Goal: Task Accomplishment & Management: Use online tool/utility

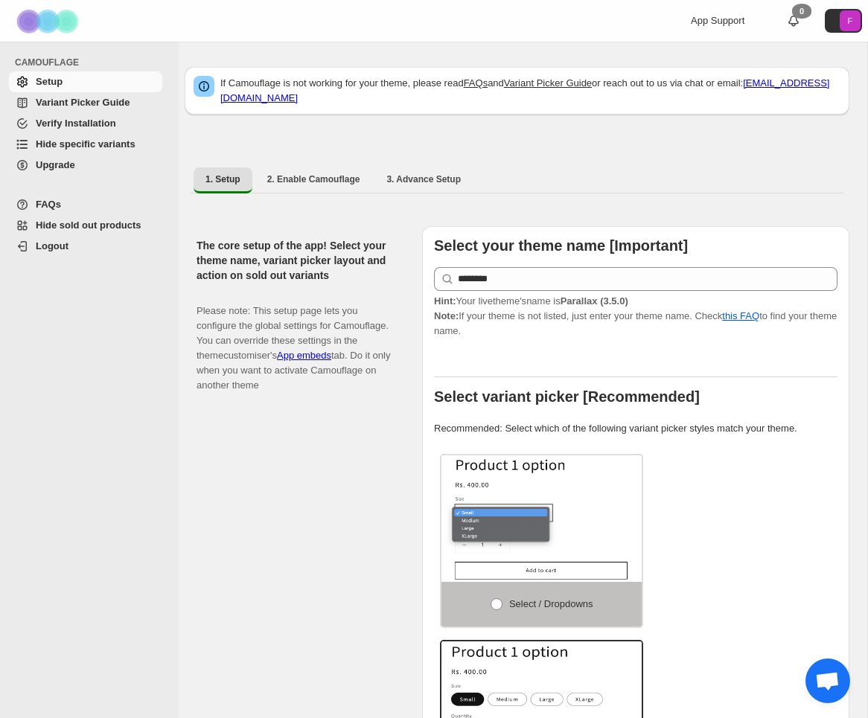
click at [74, 143] on span "Hide specific variants" at bounding box center [86, 143] width 100 height 11
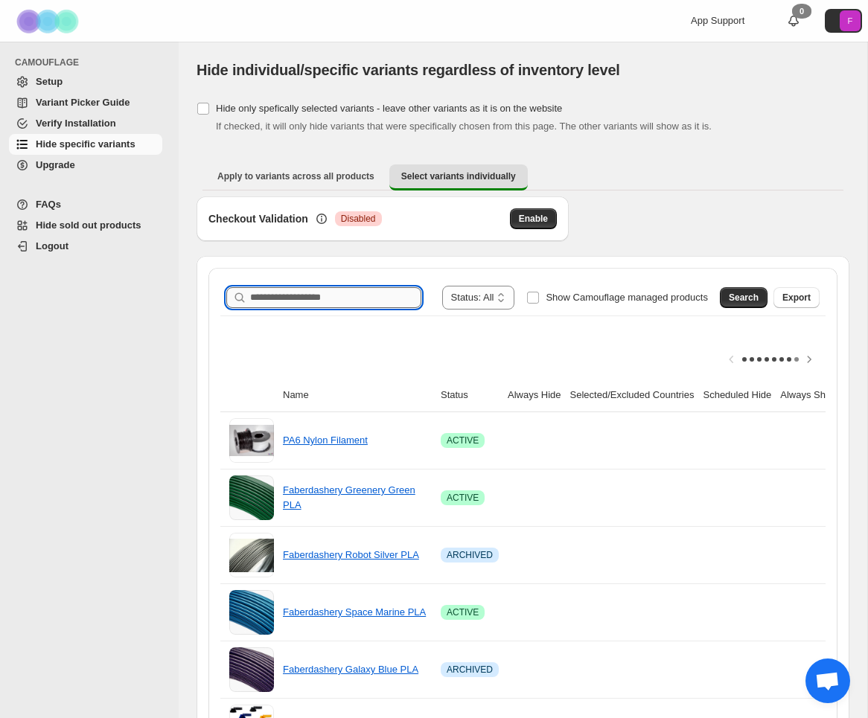
click at [324, 289] on input "Search product name" at bounding box center [335, 297] width 171 height 21
click at [316, 298] on input "*********" at bounding box center [322, 297] width 144 height 21
click at [726, 298] on button "Search" at bounding box center [744, 297] width 48 height 21
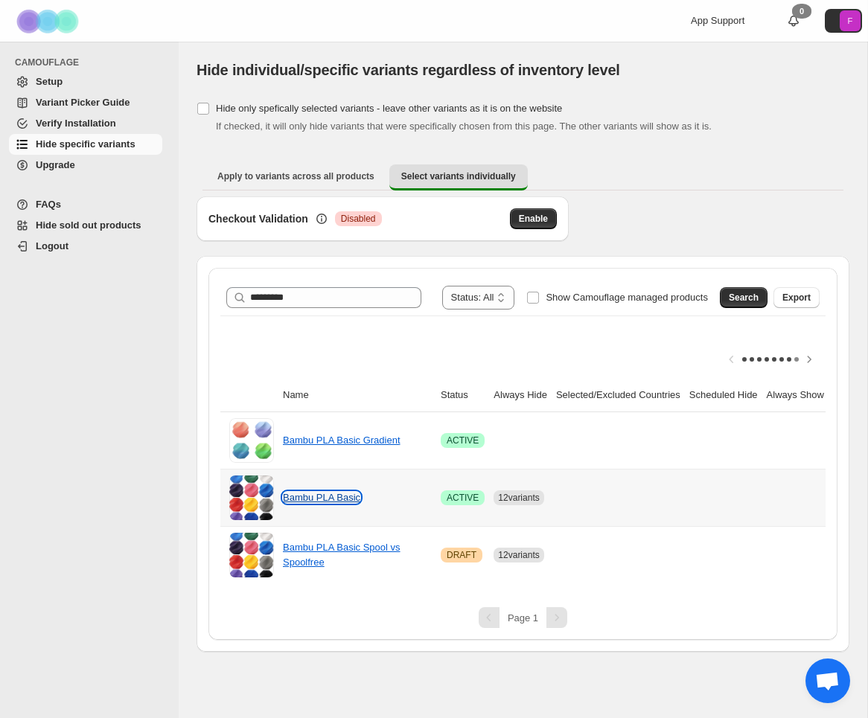
click at [332, 496] on link "Bambu PLA Basic" at bounding box center [321, 497] width 77 height 11
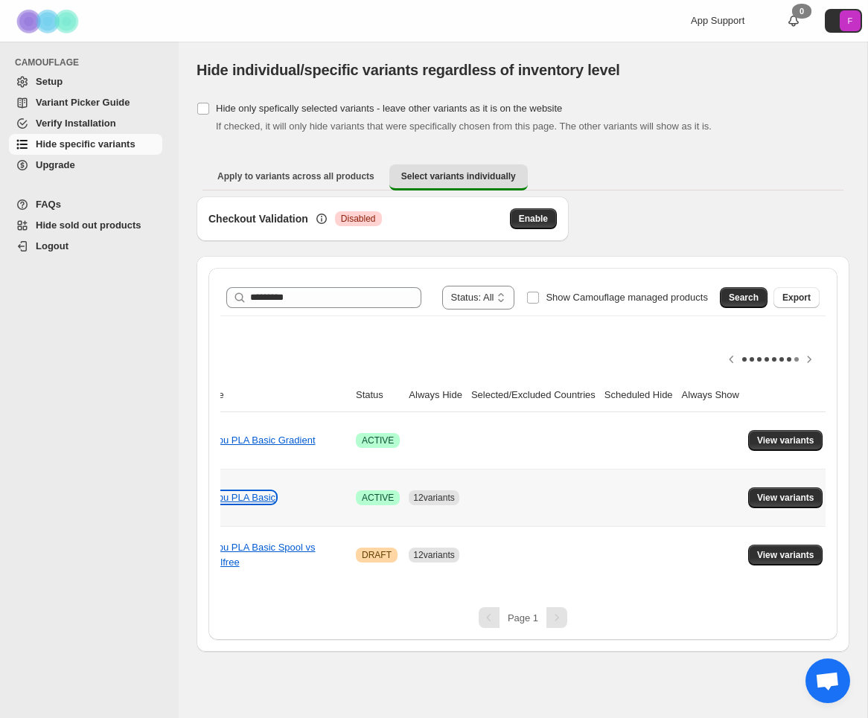
scroll to position [0, 106]
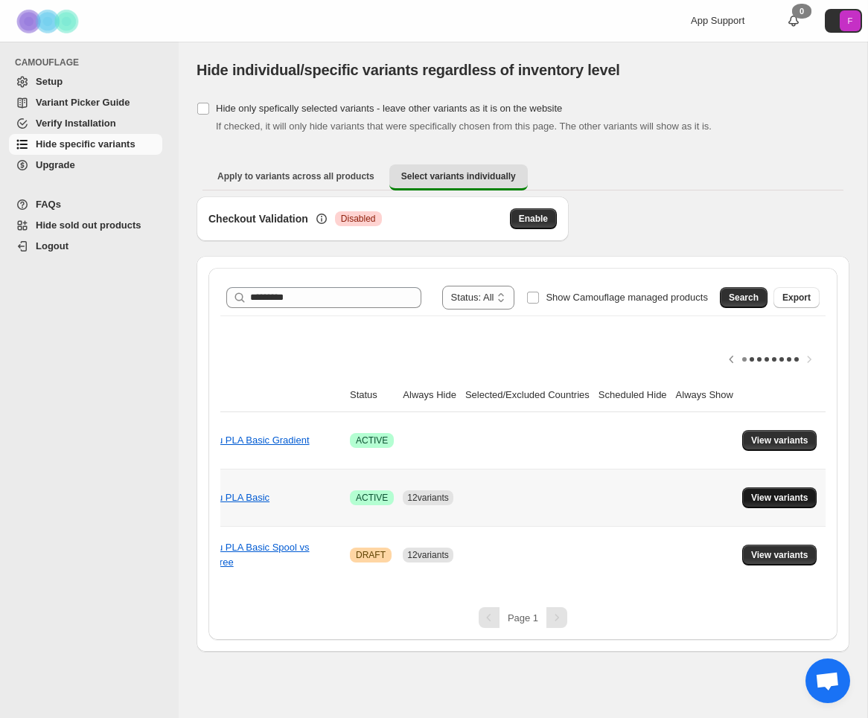
click at [780, 496] on span "View variants" at bounding box center [779, 498] width 57 height 12
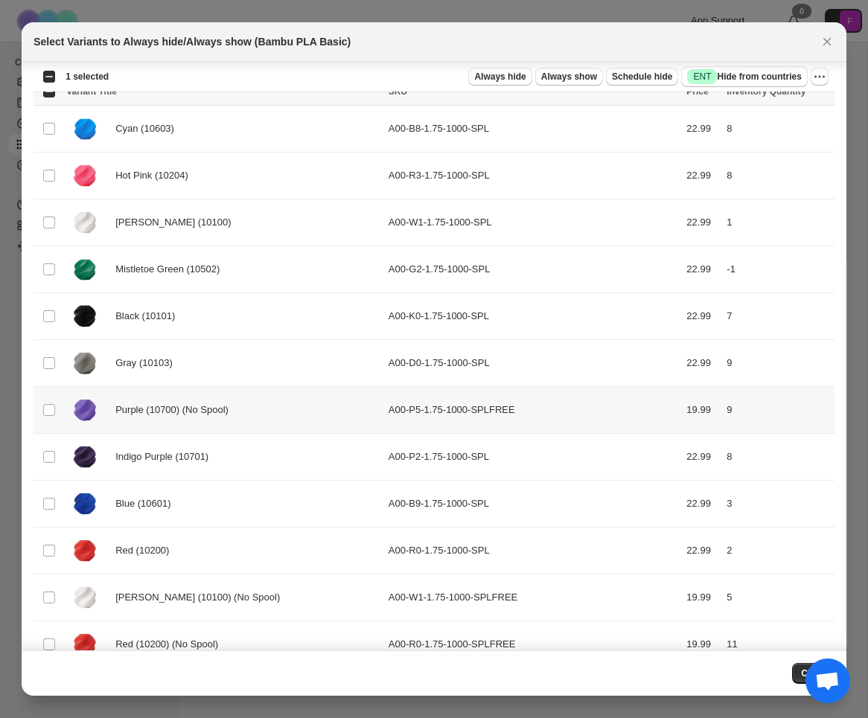
scroll to position [0, 0]
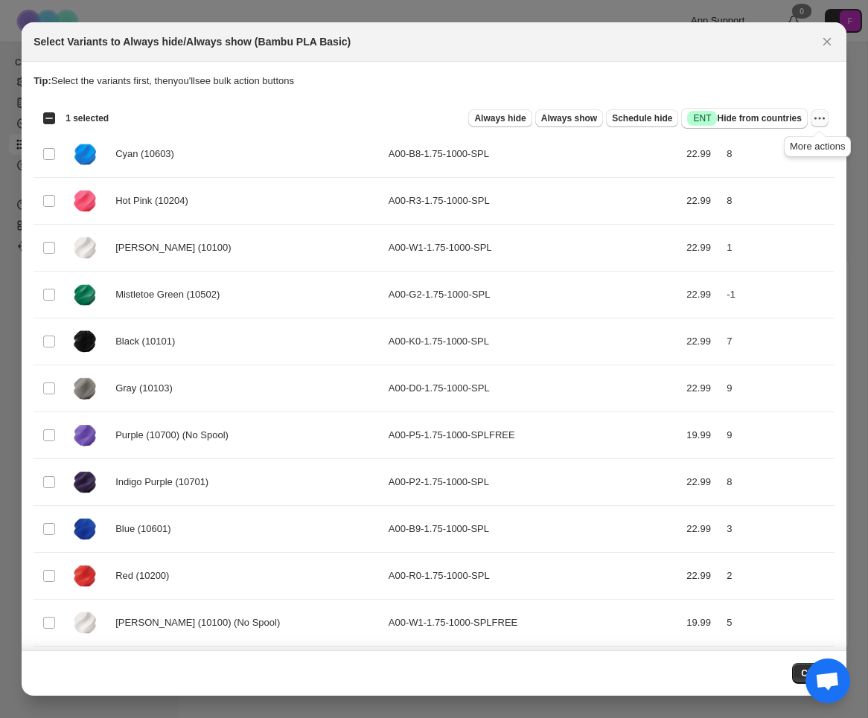
click at [820, 115] on icon "More actions" at bounding box center [819, 118] width 15 height 15
click at [758, 153] on span "Undo always hide" at bounding box center [749, 147] width 77 height 11
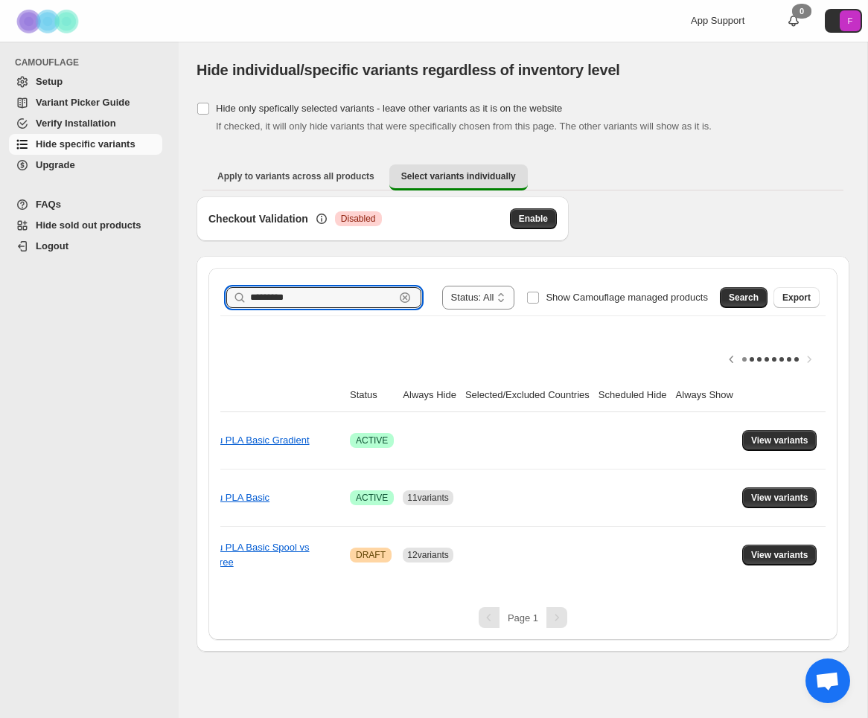
drag, startPoint x: 309, startPoint y: 298, endPoint x: 132, endPoint y: 268, distance: 179.0
click at [145, 268] on div "**********" at bounding box center [434, 359] width 868 height 718
type input "*******"
click at [740, 288] on button "Search" at bounding box center [744, 297] width 48 height 21
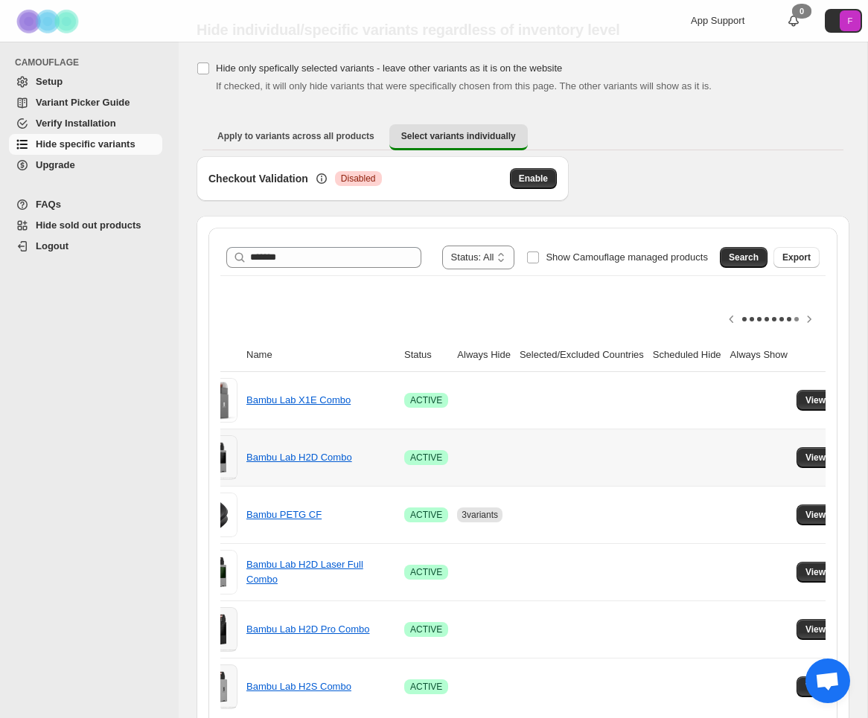
scroll to position [0, 106]
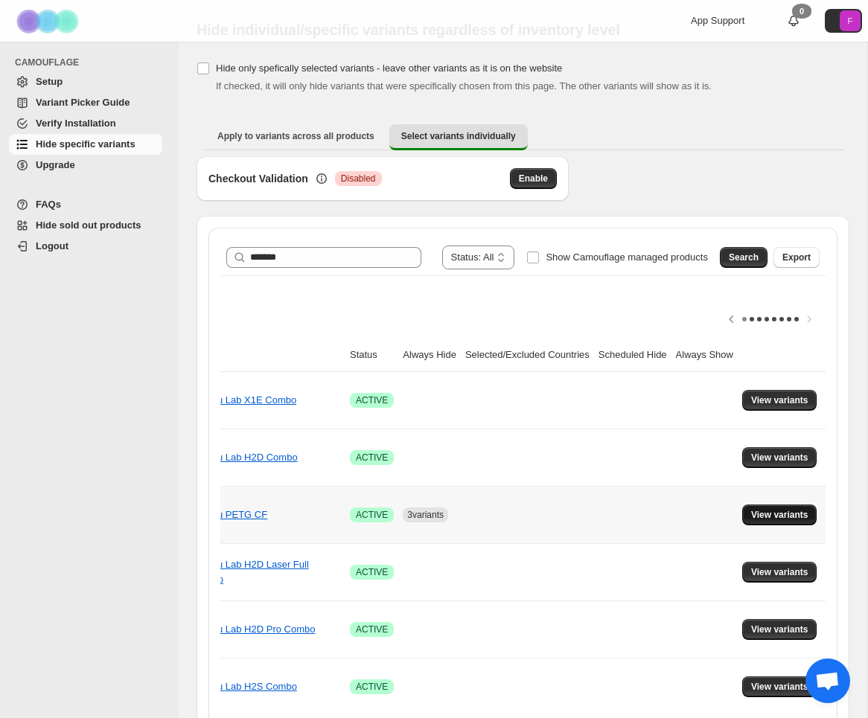
click at [774, 510] on span "View variants" at bounding box center [779, 515] width 57 height 12
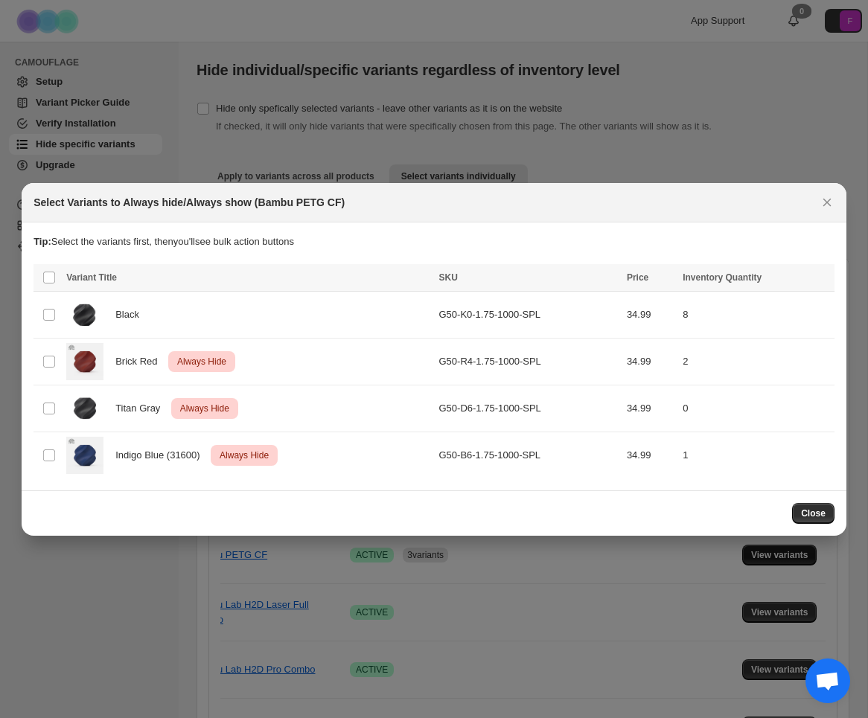
scroll to position [0, 0]
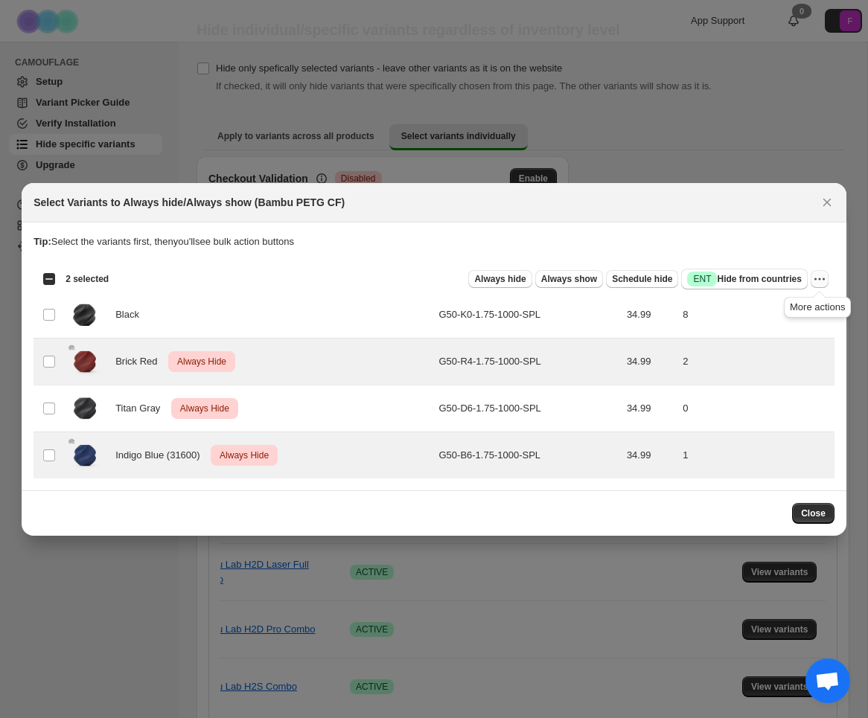
click at [819, 276] on icon "More actions" at bounding box center [819, 279] width 15 height 15
click at [782, 312] on span "Undo always hide" at bounding box center [749, 307] width 77 height 11
